Goal: Consume media (video, audio): Consume media (video, audio)

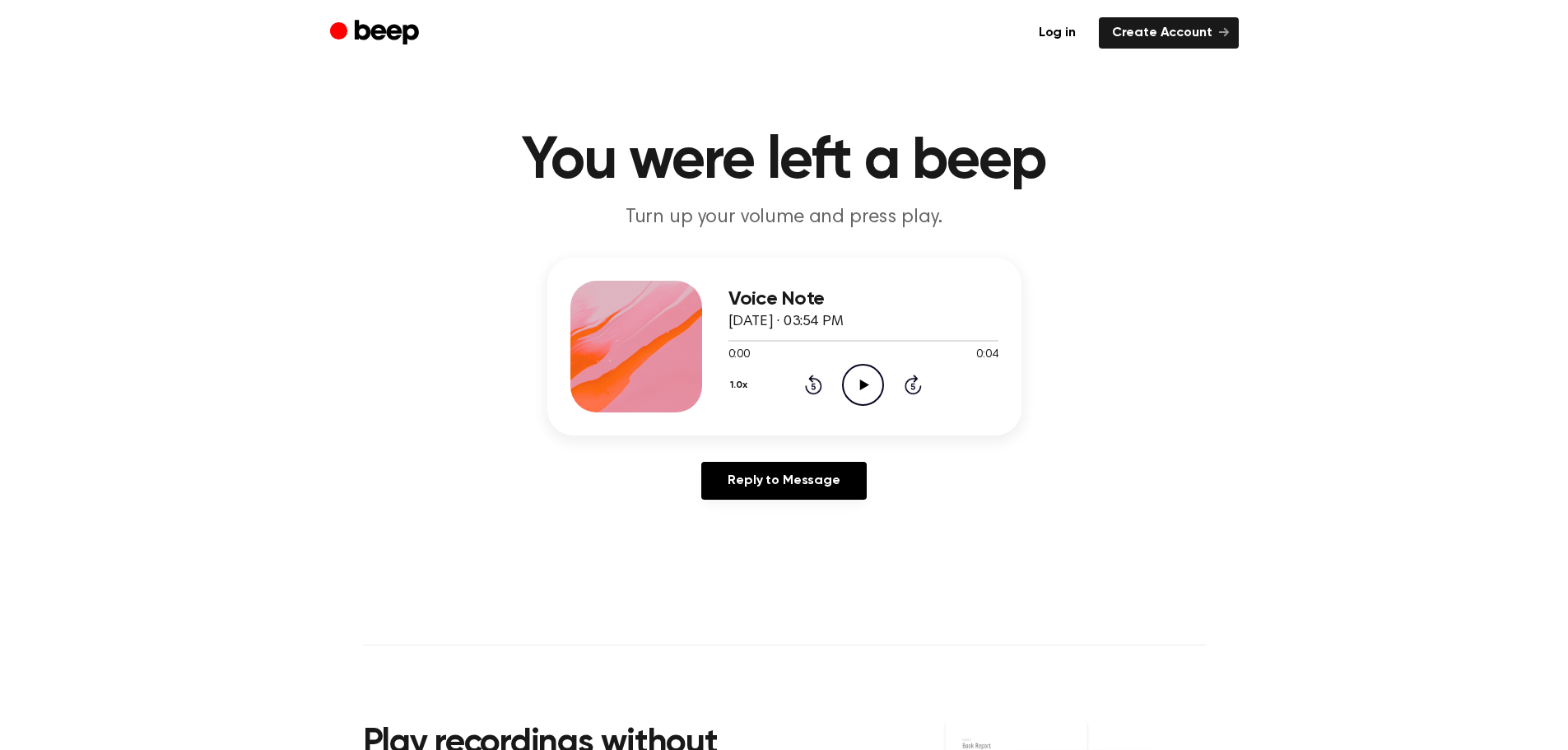
click at [865, 384] on icon at bounding box center [865, 385] width 9 height 11
click at [862, 378] on icon "Play Audio" at bounding box center [863, 385] width 42 height 42
click at [862, 378] on icon "Pause Audio" at bounding box center [863, 385] width 42 height 42
click at [741, 382] on button "1.0x" at bounding box center [741, 385] width 25 height 28
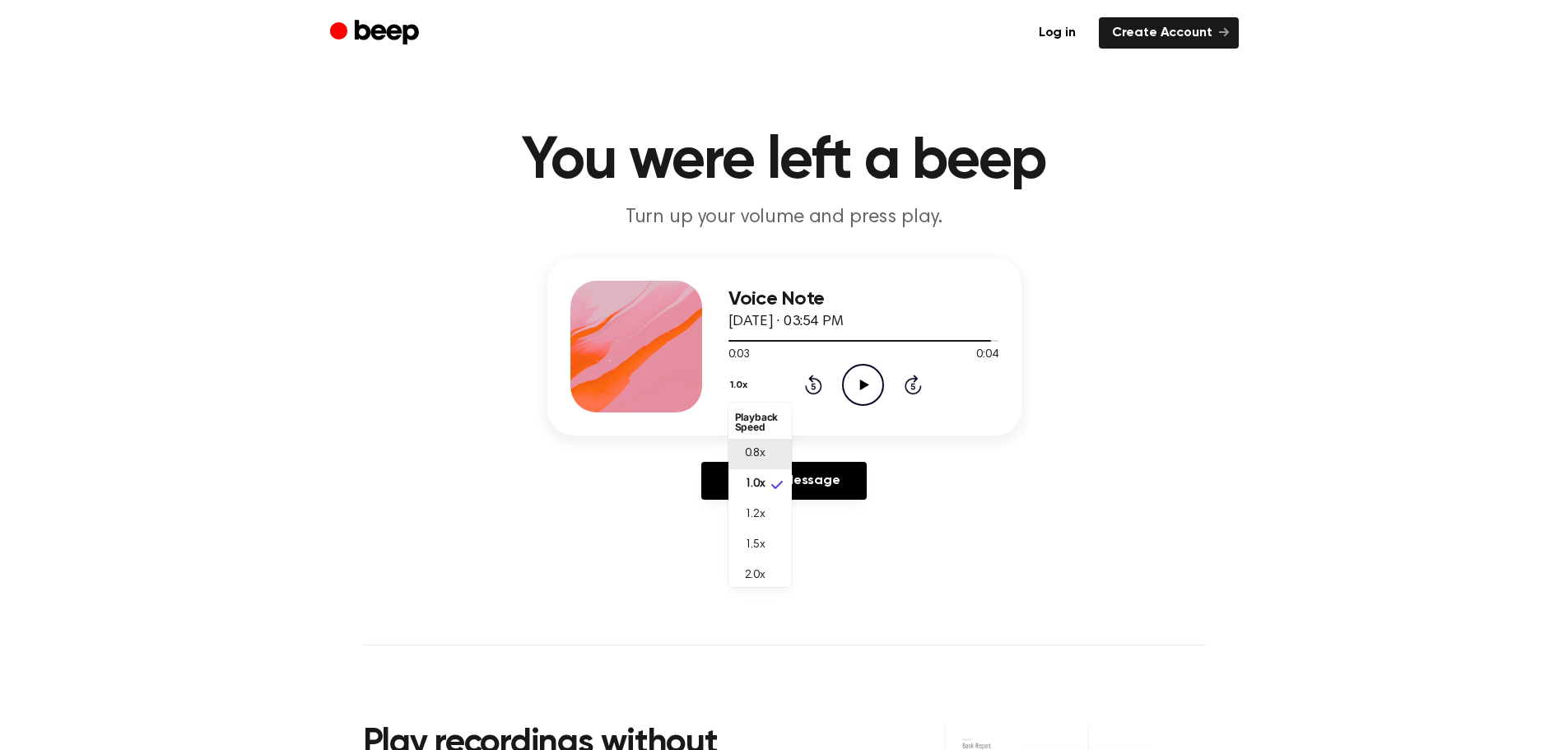
click at [738, 450] on div "0.8x" at bounding box center [750, 454] width 30 height 18
click at [859, 391] on icon "Play Audio" at bounding box center [863, 385] width 42 height 42
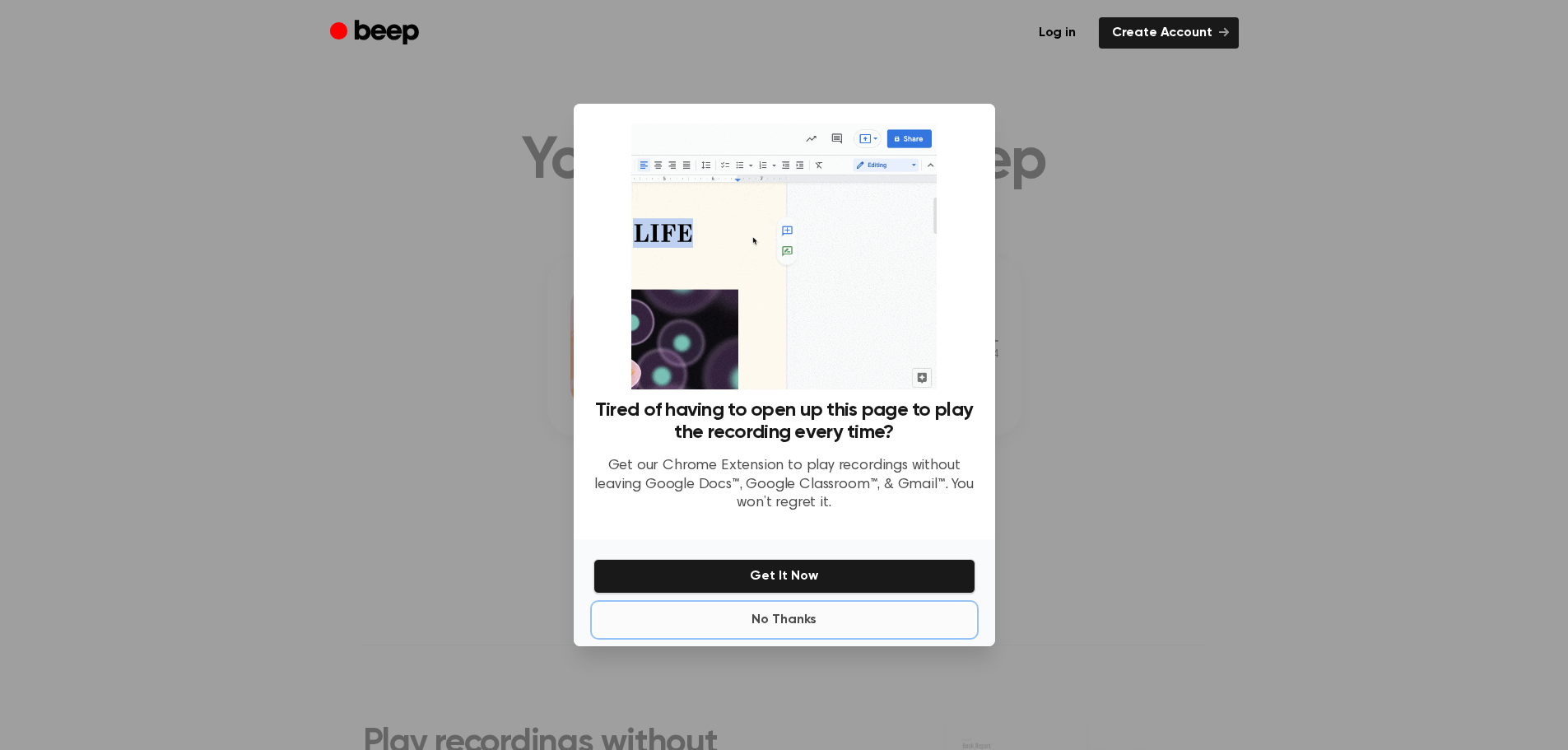
click at [781, 618] on button "No Thanks" at bounding box center [784, 620] width 382 height 33
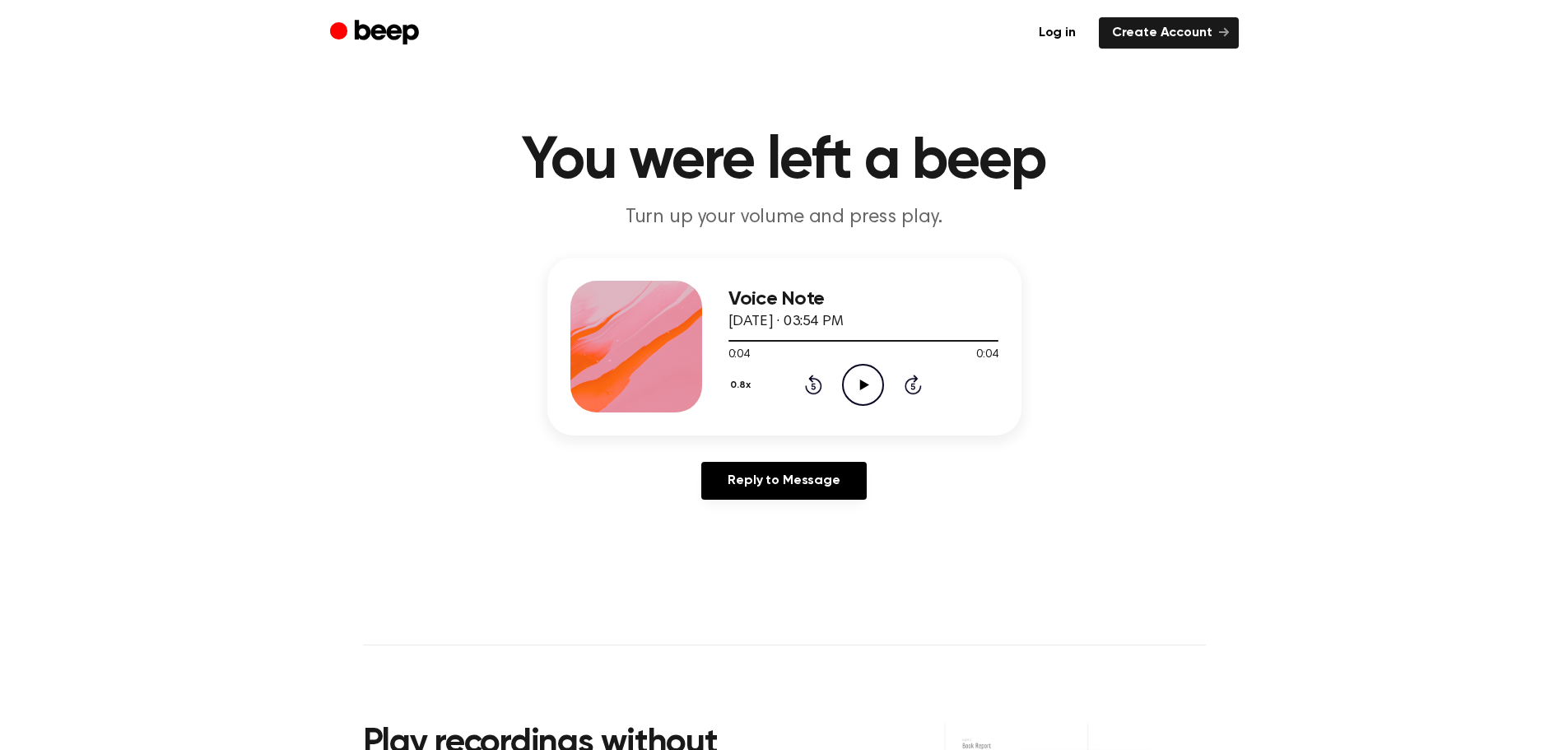
click at [863, 391] on icon "Play Audio" at bounding box center [863, 385] width 42 height 42
